Goal: Information Seeking & Learning: Learn about a topic

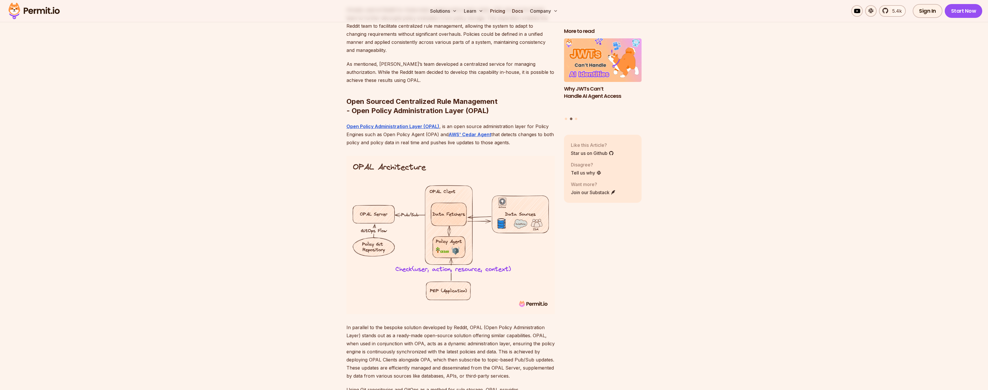
scroll to position [1684, 0]
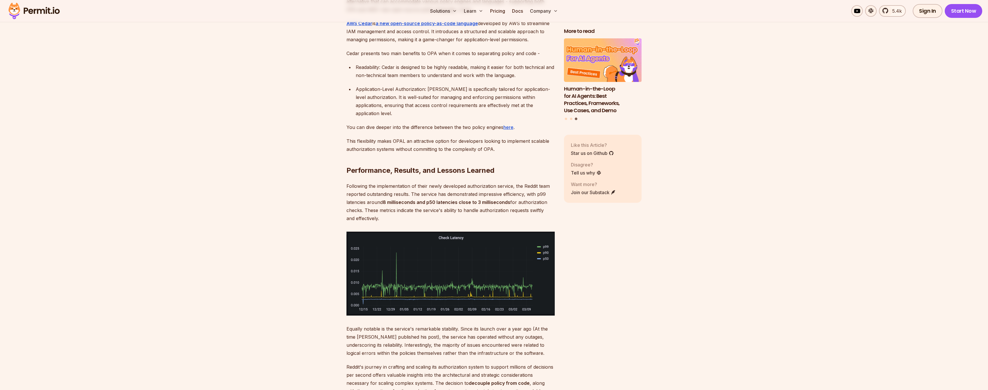
scroll to position [2259, 0]
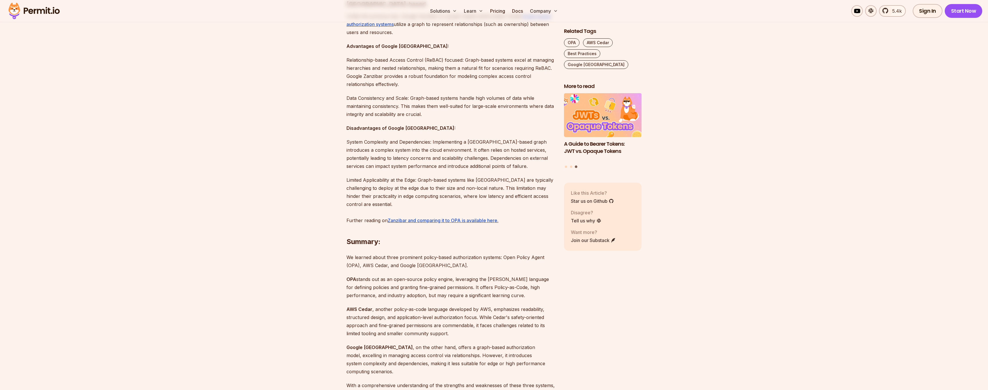
scroll to position [1361, 0]
